Goal: Task Accomplishment & Management: Complete application form

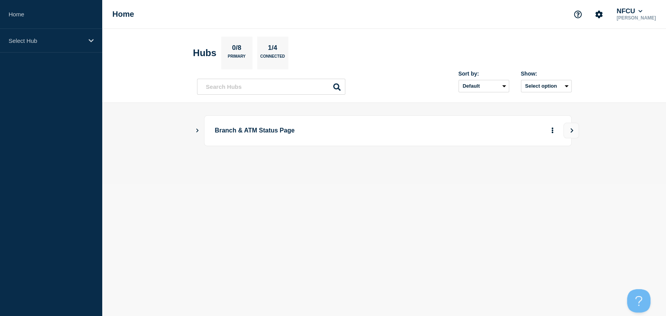
click at [196, 129] on icon "Show Connected Hubs" at bounding box center [197, 130] width 5 height 4
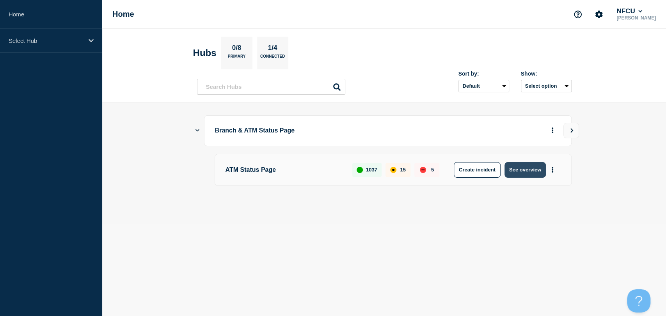
click at [537, 172] on button "See overview" at bounding box center [524, 170] width 41 height 16
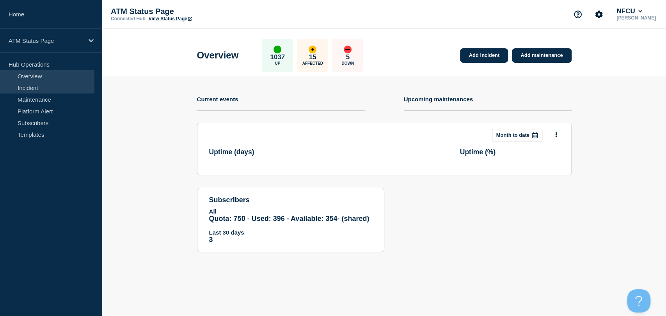
click at [59, 88] on link "Incident" at bounding box center [47, 88] width 94 height 12
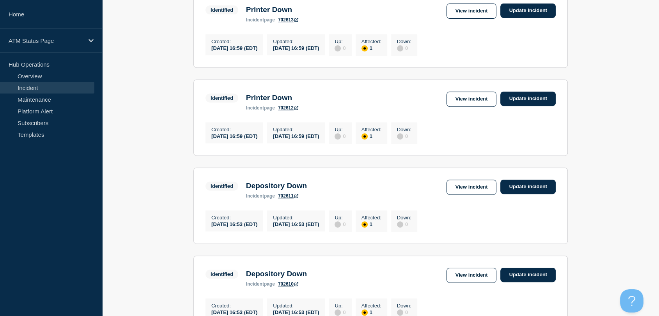
scroll to position [87, 0]
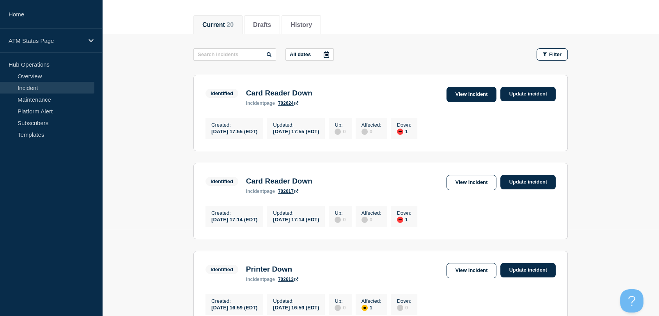
click at [471, 95] on link "View incident" at bounding box center [471, 94] width 50 height 15
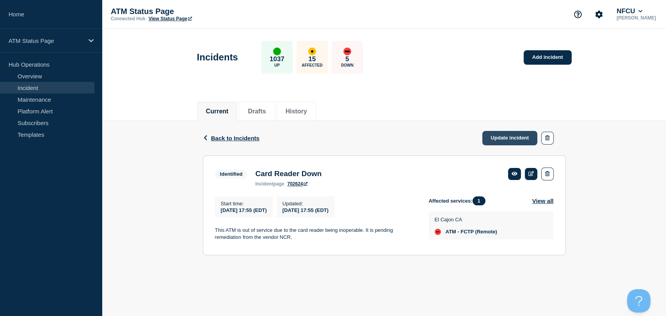
click at [503, 144] on link "Update incident" at bounding box center [509, 138] width 55 height 14
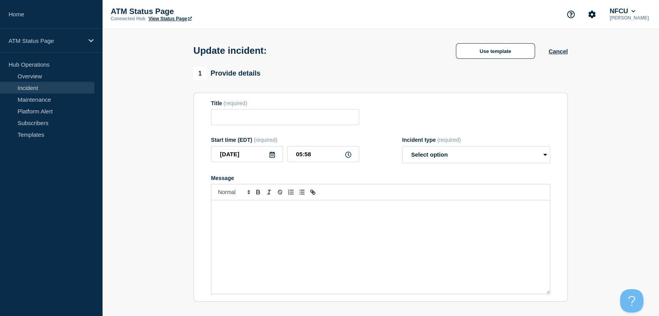
type input "Card Reader Down"
click at [468, 155] on select "Select option Investigating Identified Monitoring Resolved" at bounding box center [476, 154] width 148 height 17
select select "resolved"
click at [402, 148] on select "Select option Investigating Identified Monitoring Resolved" at bounding box center [476, 154] width 148 height 17
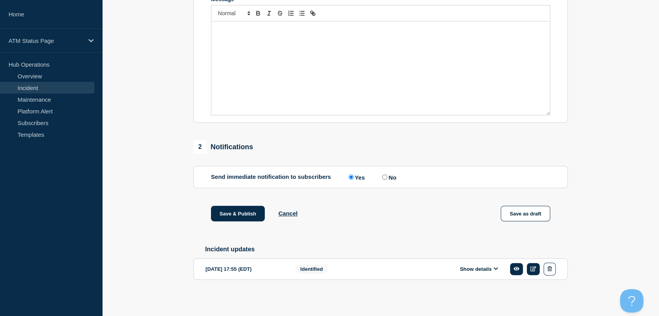
scroll to position [183, 0]
click at [251, 214] on button "Save & Publish" at bounding box center [238, 214] width 54 height 16
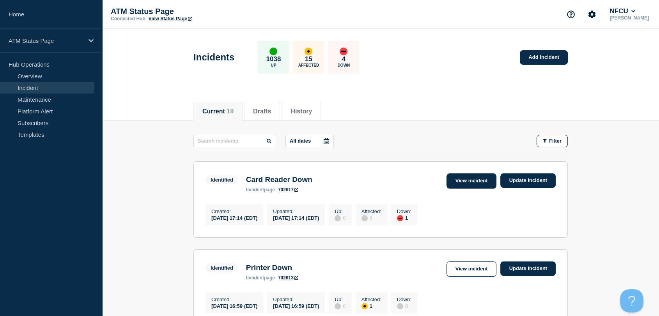
click at [477, 182] on link "View incident" at bounding box center [471, 180] width 50 height 15
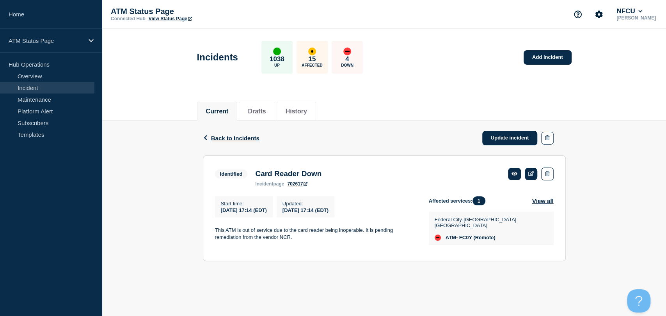
click at [465, 235] on span "ATM- FC0Y (Remote)" at bounding box center [470, 238] width 50 height 6
copy span "FC0Y"
click at [218, 136] on span "Back to Incidents" at bounding box center [235, 138] width 48 height 7
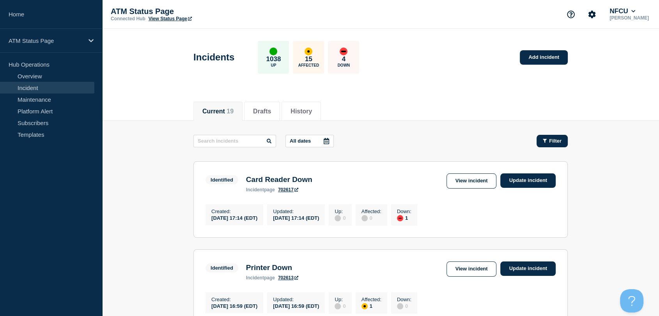
click at [543, 139] on icon "button" at bounding box center [545, 141] width 4 height 4
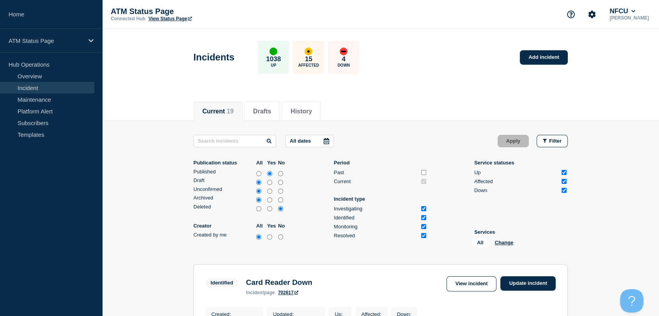
click at [565, 172] on input "Up" at bounding box center [563, 172] width 5 height 5
checkbox input "false"
click at [563, 182] on input "Affected" at bounding box center [563, 181] width 5 height 5
checkbox input "false"
click at [502, 140] on button "Apply" at bounding box center [512, 141] width 31 height 12
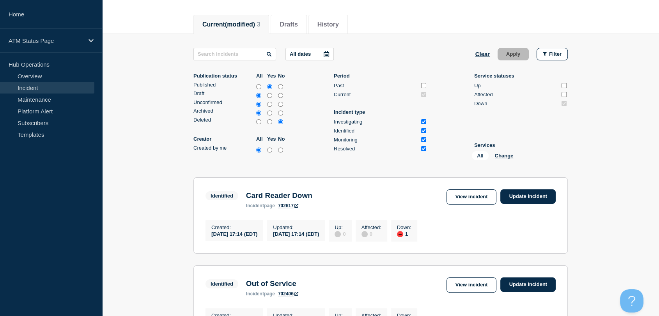
scroll to position [87, 0]
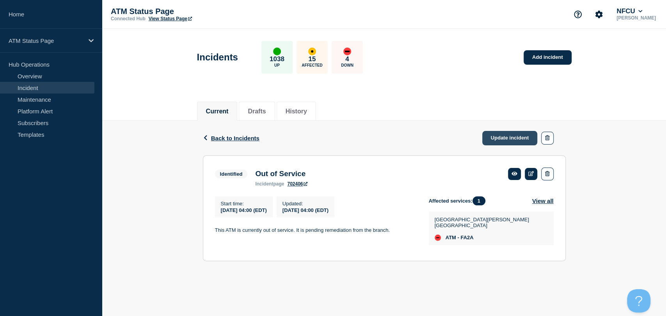
click at [506, 134] on link "Update incident" at bounding box center [509, 138] width 55 height 14
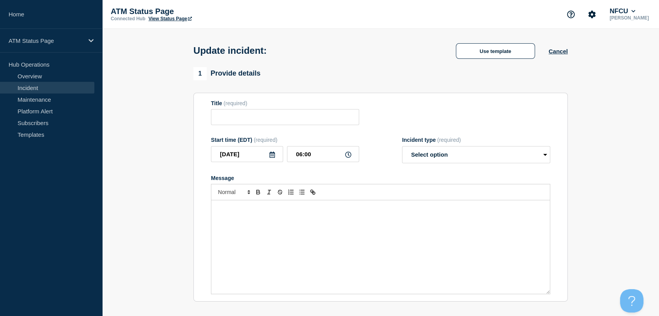
type input "Out of Service"
click at [474, 157] on select "Select option Investigating Identified Monitoring Resolved" at bounding box center [476, 154] width 148 height 17
select select "resolved"
click at [402, 148] on select "Select option Investigating Identified Monitoring Resolved" at bounding box center [476, 154] width 148 height 17
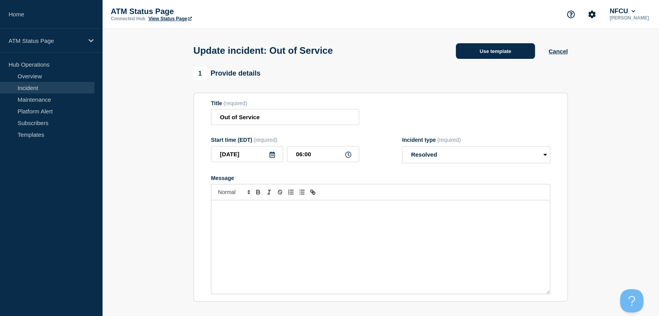
click at [488, 57] on button "Use template" at bounding box center [495, 51] width 79 height 16
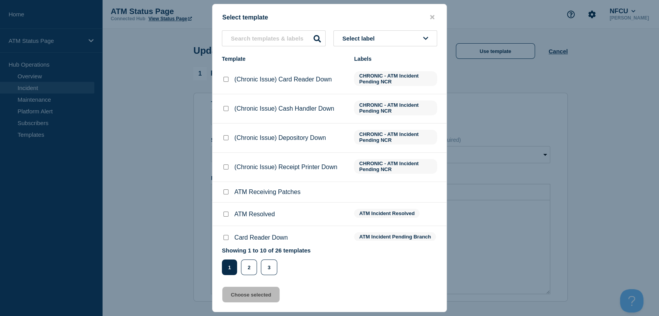
click at [429, 16] on button "close button" at bounding box center [432, 17] width 9 height 7
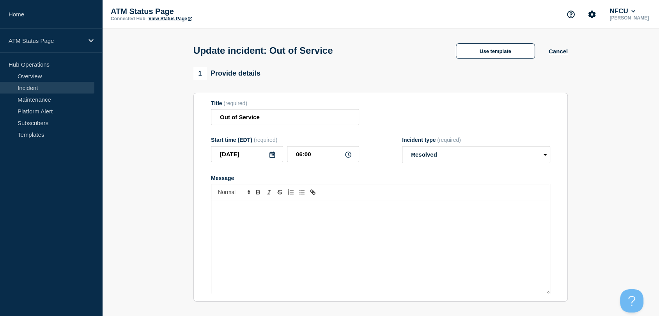
scroll to position [173, 0]
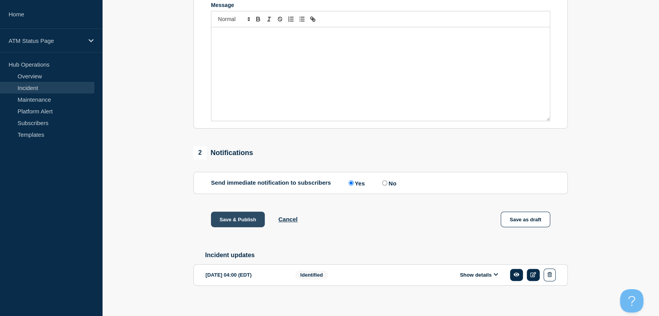
click at [253, 221] on button "Save & Publish" at bounding box center [238, 220] width 54 height 16
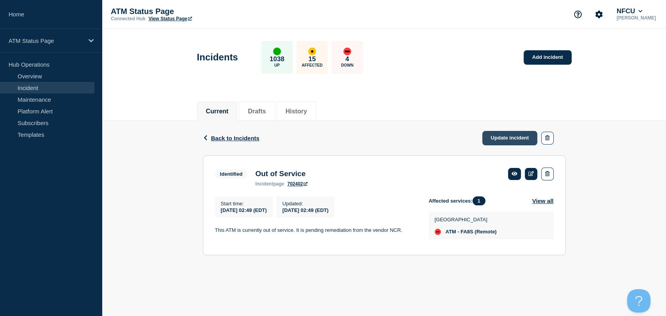
click at [517, 141] on link "Update incident" at bounding box center [509, 138] width 55 height 14
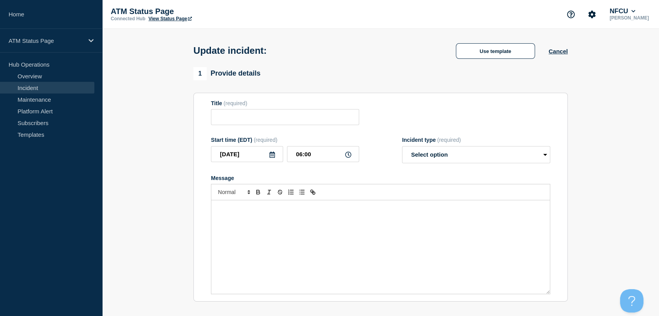
type input "Out of Service"
click at [455, 158] on select "Select option Investigating Identified Monitoring Resolved" at bounding box center [476, 154] width 148 height 17
select select "resolved"
click at [402, 148] on select "Select option Investigating Identified Monitoring Resolved" at bounding box center [476, 154] width 148 height 17
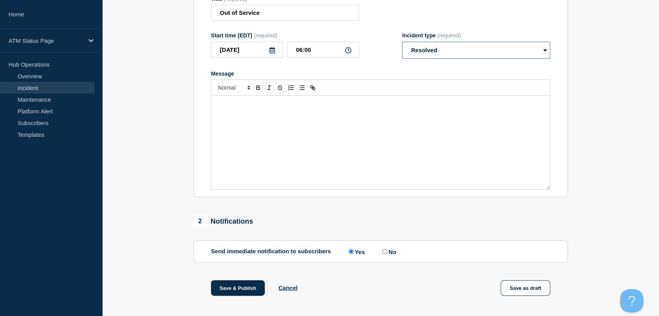
scroll to position [130, 0]
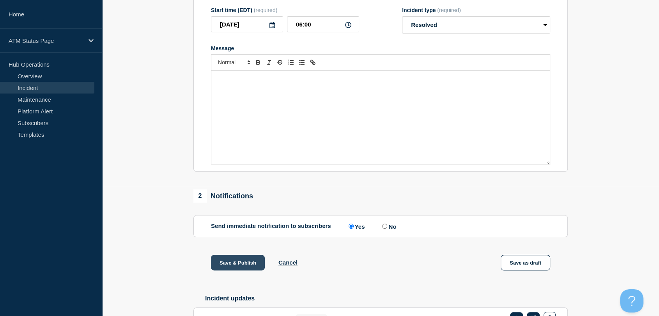
click at [249, 261] on button "Save & Publish" at bounding box center [238, 263] width 54 height 16
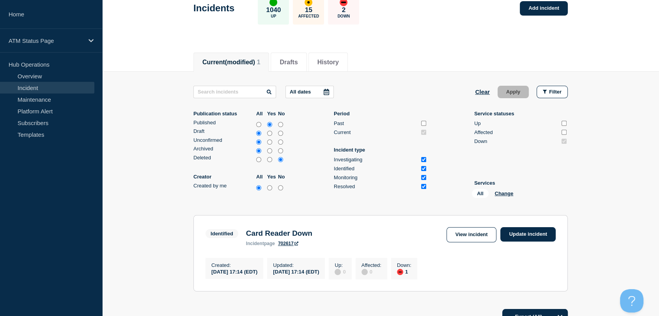
scroll to position [47, 0]
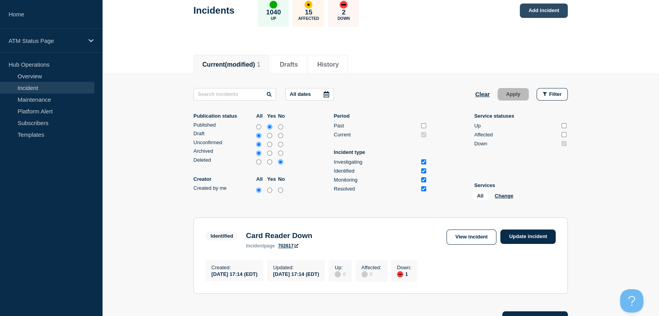
click at [538, 15] on link "Add incident" at bounding box center [544, 11] width 48 height 14
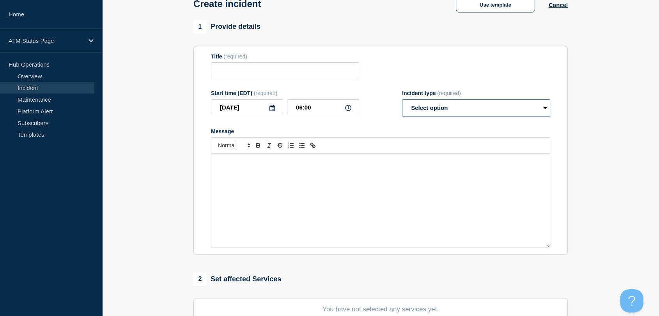
click at [444, 111] on select "Select option Investigating Identified Monitoring" at bounding box center [476, 107] width 148 height 17
click at [494, 7] on button "Use template" at bounding box center [495, 5] width 79 height 16
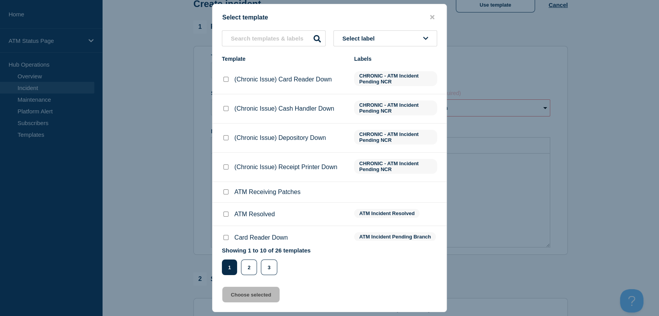
click at [379, 30] on button "Select label" at bounding box center [385, 38] width 104 height 16
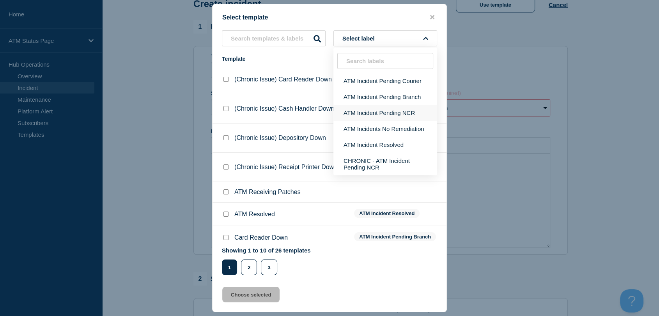
click at [390, 113] on button "ATM Incident Pending NCR" at bounding box center [385, 113] width 104 height 16
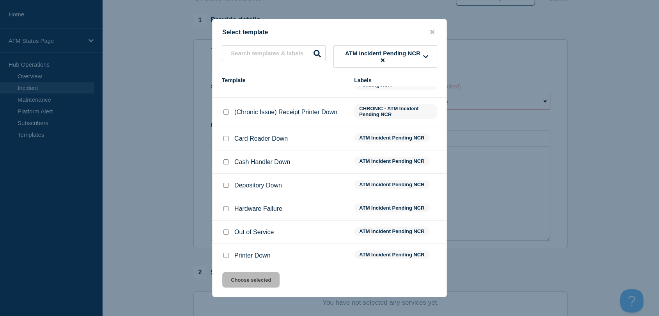
scroll to position [90, 0]
click at [227, 230] on input "Out of Service checkbox" at bounding box center [225, 232] width 5 height 5
checkbox input "true"
click at [249, 277] on button "Choose selected" at bounding box center [250, 280] width 57 height 16
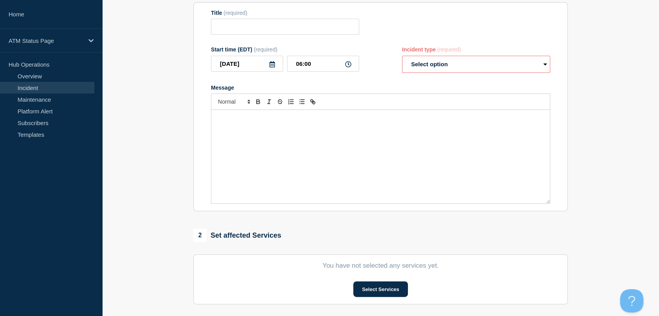
type input "Out of Service"
select select "identified"
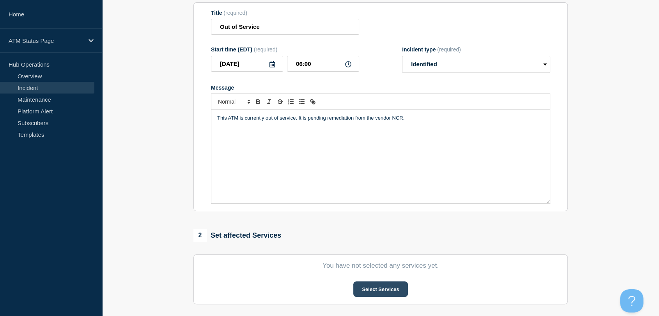
click at [363, 292] on button "Select Services" at bounding box center [380, 289] width 54 height 16
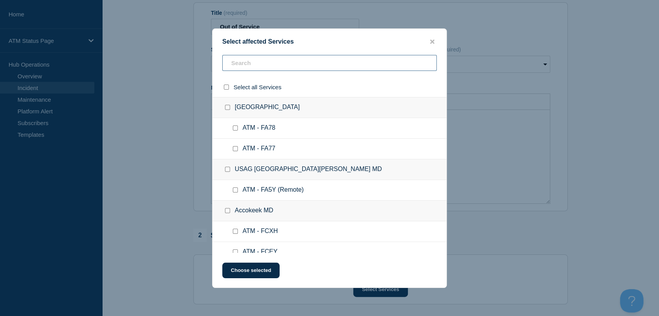
click at [302, 66] on input "text" at bounding box center [329, 63] width 214 height 16
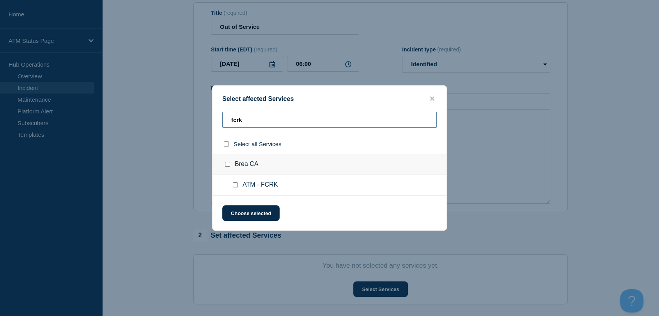
type input "fcrk"
click at [234, 187] on input "ATM - FCRK checkbox" at bounding box center [235, 184] width 5 height 5
checkbox input "true"
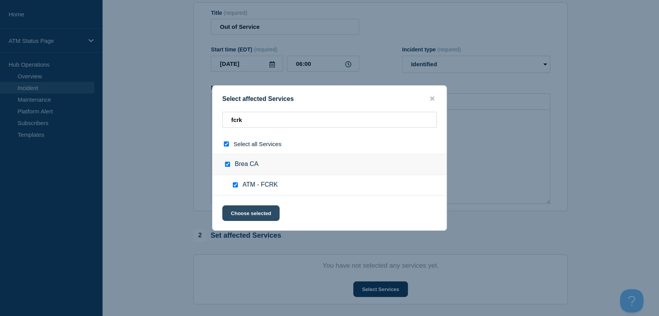
click at [253, 213] on button "Choose selected" at bounding box center [250, 213] width 57 height 16
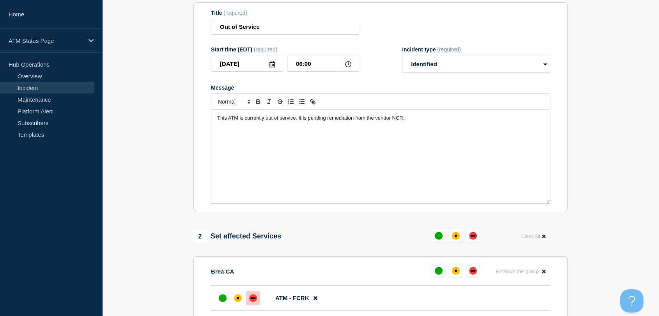
click at [250, 298] on div "down" at bounding box center [253, 298] width 8 height 8
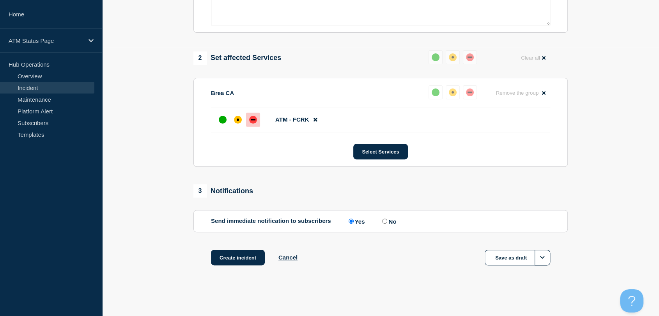
scroll to position [271, 0]
click at [240, 255] on button "Create incident" at bounding box center [238, 258] width 54 height 16
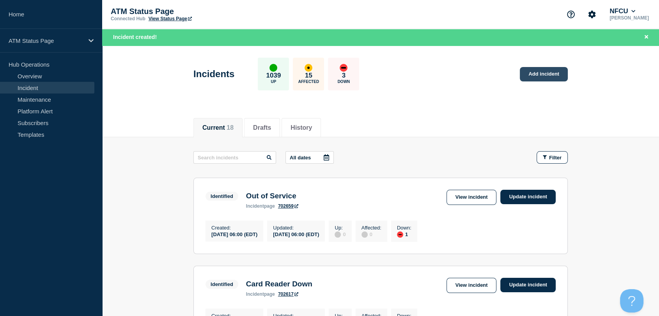
click at [544, 73] on link "Add incident" at bounding box center [544, 74] width 48 height 14
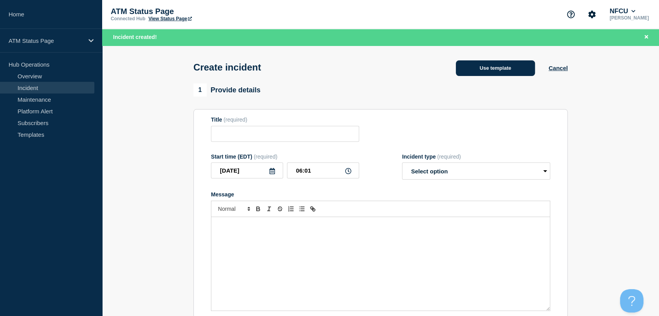
click at [495, 67] on button "Use template" at bounding box center [495, 68] width 79 height 16
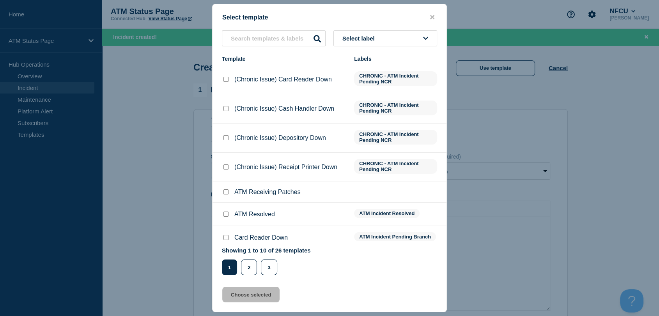
click at [377, 39] on span "Select label" at bounding box center [359, 38] width 35 height 7
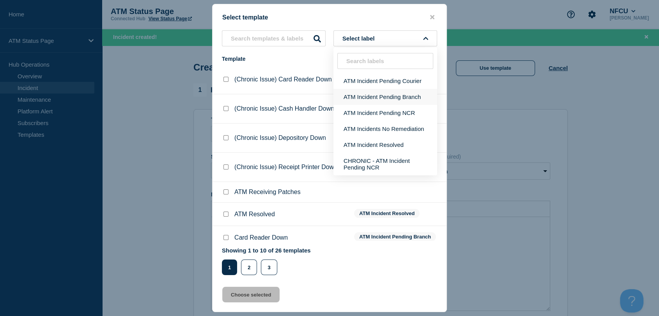
click at [391, 93] on button "ATM Incident Pending Branch" at bounding box center [385, 97] width 104 height 16
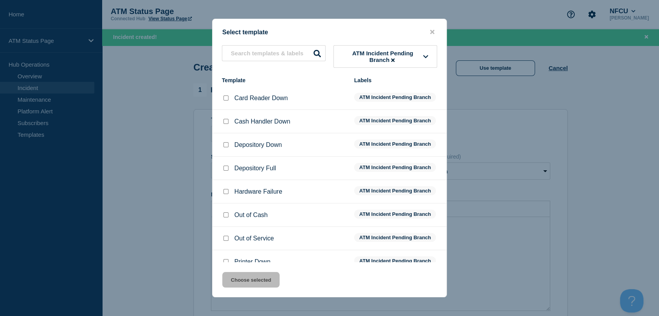
click at [226, 119] on input "Cash Handler Down checkbox" at bounding box center [225, 121] width 5 height 5
checkbox input "true"
click at [253, 281] on button "Choose selected" at bounding box center [250, 280] width 57 height 16
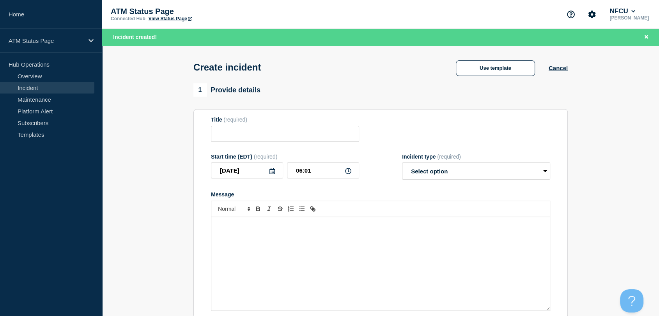
type input "Cash Handler Down"
select select "identified"
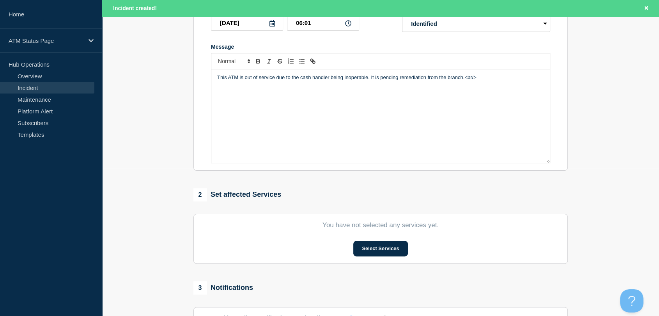
scroll to position [247, 0]
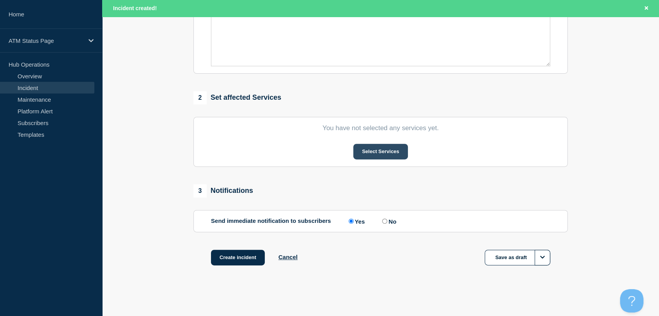
click at [385, 154] on button "Select Services" at bounding box center [380, 152] width 54 height 16
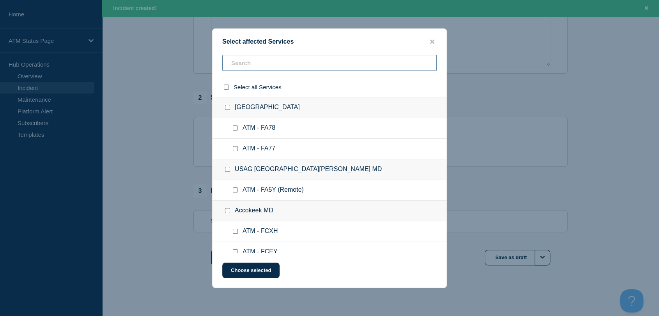
click at [313, 65] on input "text" at bounding box center [329, 63] width 214 height 16
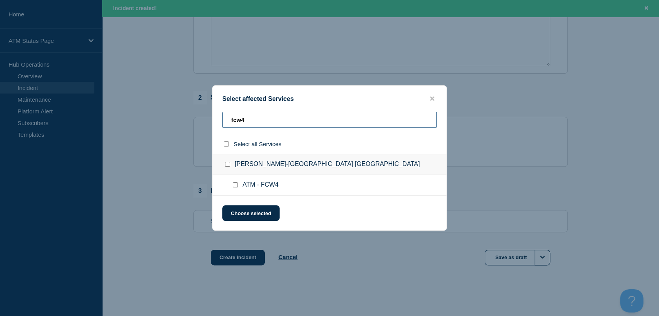
type input "fcw4"
click at [234, 186] on input "ATM - FCW4 checkbox" at bounding box center [235, 184] width 5 height 5
checkbox input "true"
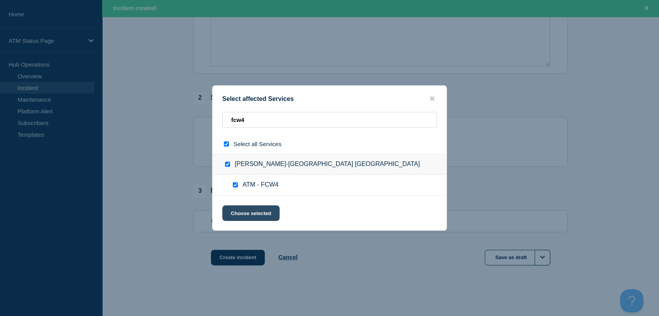
click at [246, 212] on button "Choose selected" at bounding box center [250, 213] width 57 height 16
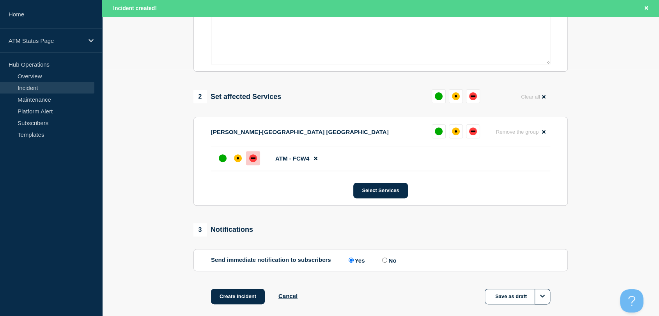
click at [253, 158] on div "down" at bounding box center [253, 158] width 8 height 8
click at [257, 301] on button "Create incident" at bounding box center [238, 297] width 54 height 16
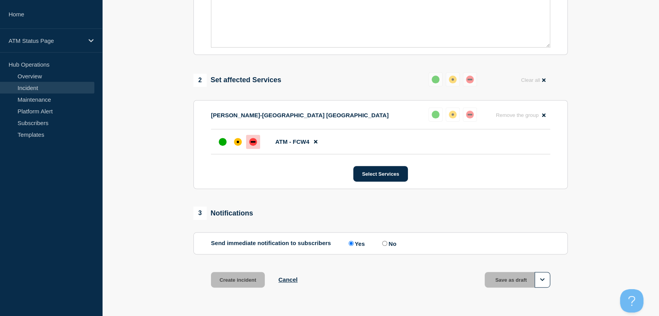
scroll to position [230, 0]
